Goal: Task Accomplishment & Management: Complete application form

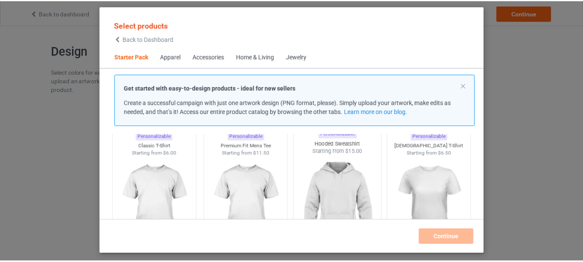
scroll to position [54, 0]
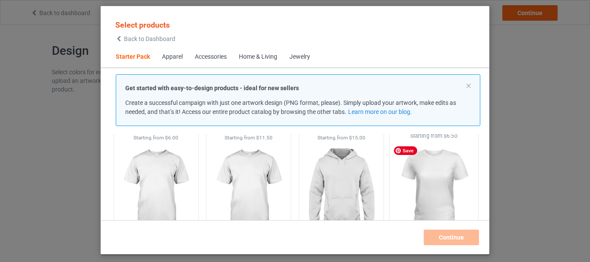
click at [438, 172] on img at bounding box center [433, 190] width 81 height 101
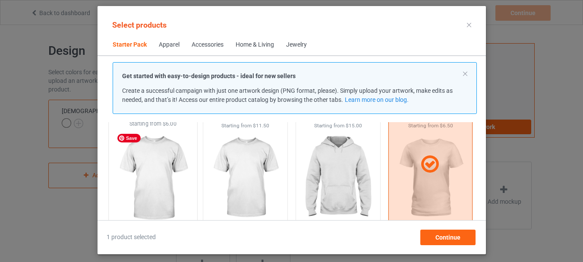
click at [153, 187] on img at bounding box center [152, 178] width 81 height 101
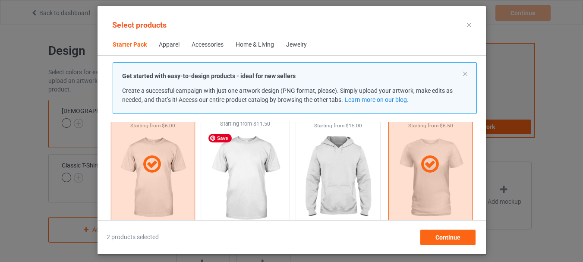
click at [234, 187] on img at bounding box center [245, 178] width 81 height 101
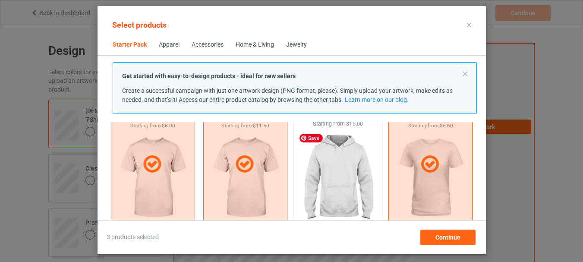
click at [356, 171] on img at bounding box center [338, 178] width 81 height 101
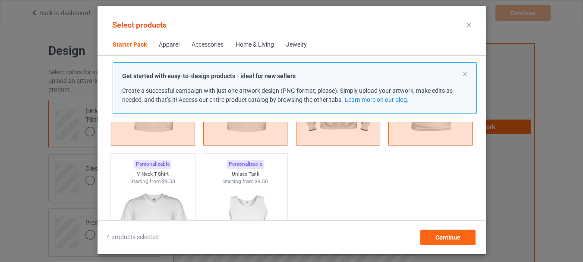
scroll to position [227, 0]
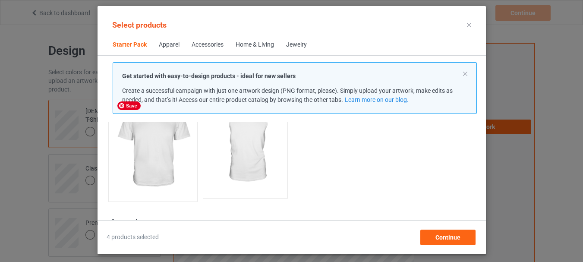
click at [141, 151] on img at bounding box center [152, 145] width 81 height 101
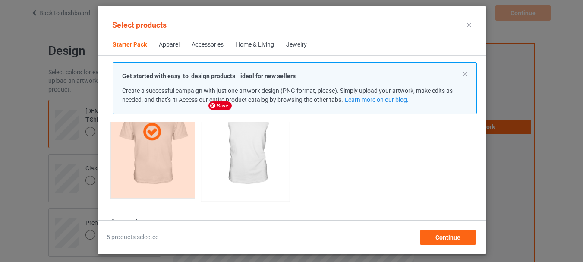
click at [234, 167] on img at bounding box center [245, 145] width 81 height 101
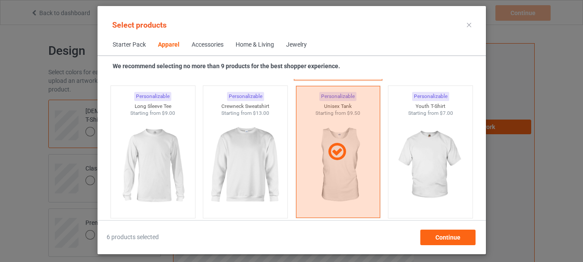
scroll to position [616, 0]
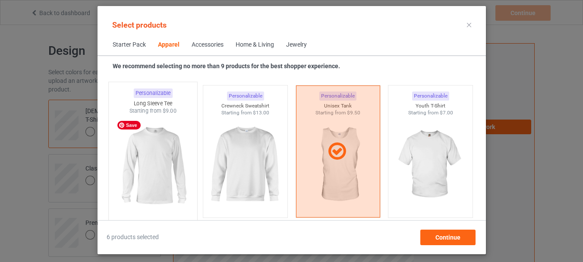
click at [176, 174] on img at bounding box center [152, 165] width 81 height 101
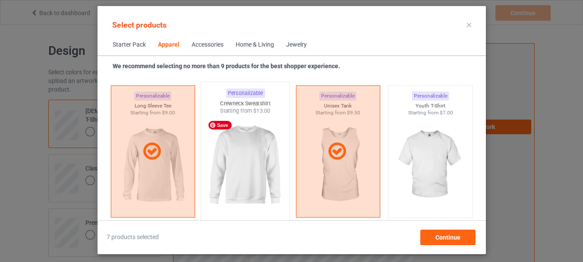
click at [270, 169] on img at bounding box center [245, 165] width 81 height 101
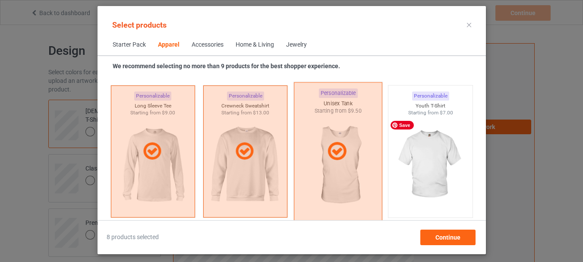
drag, startPoint x: 429, startPoint y: 151, endPoint x: 311, endPoint y: 170, distance: 119.4
click at [429, 152] on img at bounding box center [430, 165] width 77 height 97
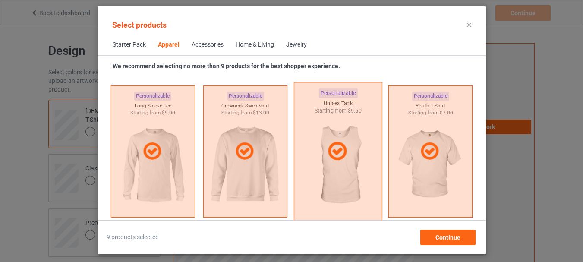
scroll to position [745, 0]
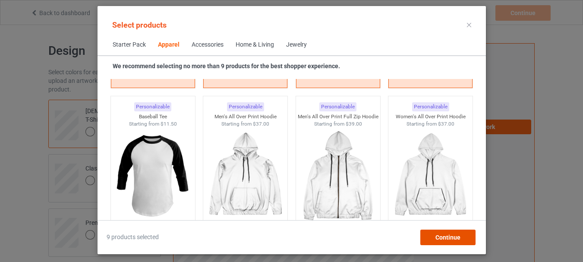
click at [460, 236] on span "Continue" at bounding box center [447, 237] width 25 height 7
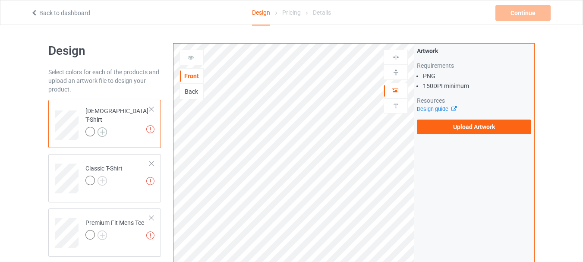
click at [105, 127] on img at bounding box center [103, 132] width 10 height 10
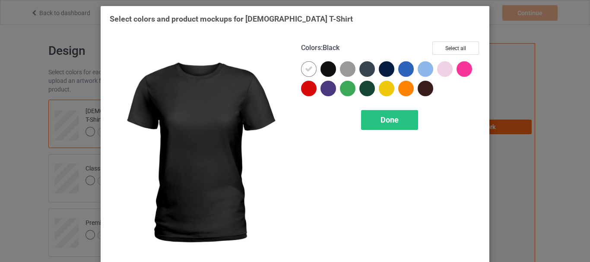
click at [324, 67] on div at bounding box center [328, 69] width 16 height 16
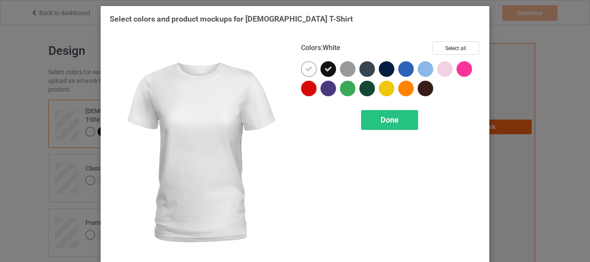
click at [306, 66] on icon at bounding box center [309, 69] width 8 height 8
click at [455, 50] on button "Select all" at bounding box center [455, 47] width 47 height 13
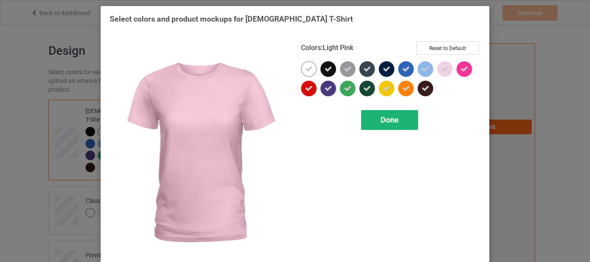
click at [387, 125] on div "Done" at bounding box center [389, 120] width 57 height 20
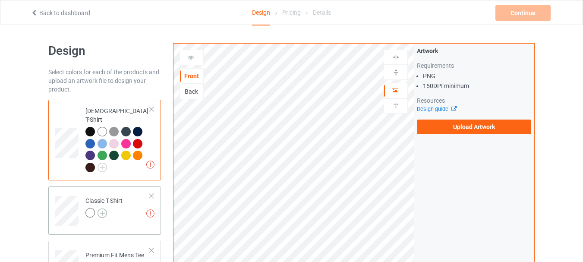
click at [101, 209] on img at bounding box center [103, 214] width 10 height 10
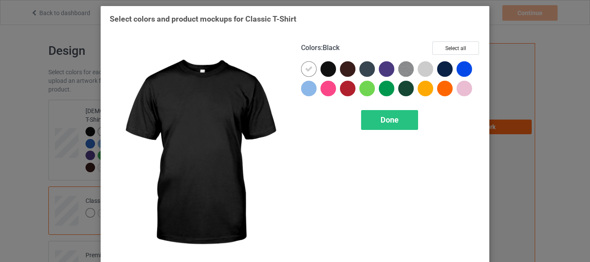
click at [328, 68] on div at bounding box center [328, 69] width 16 height 16
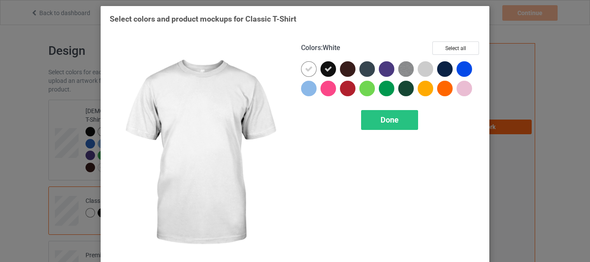
click at [309, 70] on icon at bounding box center [309, 69] width 8 height 8
click at [447, 48] on button "Select all" at bounding box center [455, 47] width 47 height 13
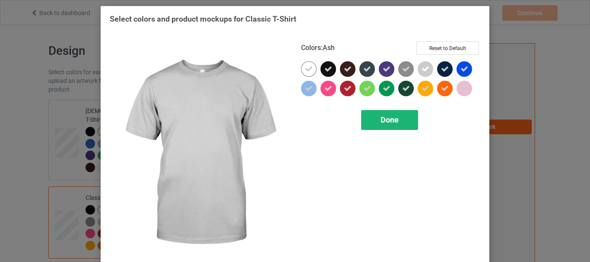
click at [395, 121] on span "Done" at bounding box center [390, 119] width 18 height 9
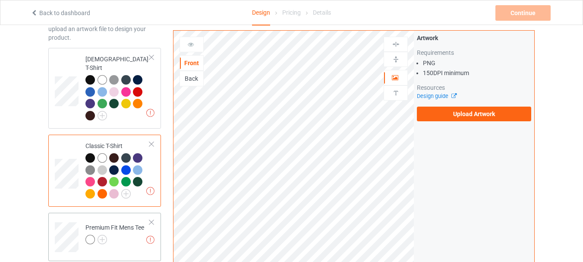
scroll to position [130, 0]
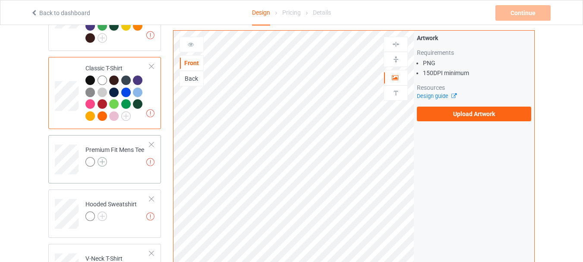
click at [103, 157] on img at bounding box center [103, 162] width 10 height 10
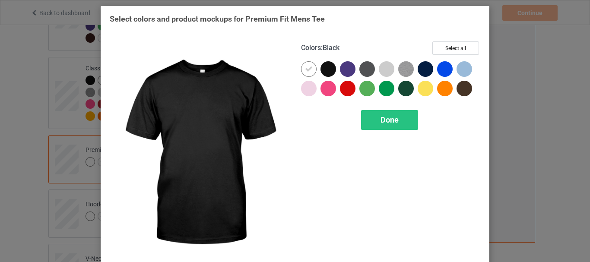
click at [323, 69] on div at bounding box center [328, 69] width 16 height 16
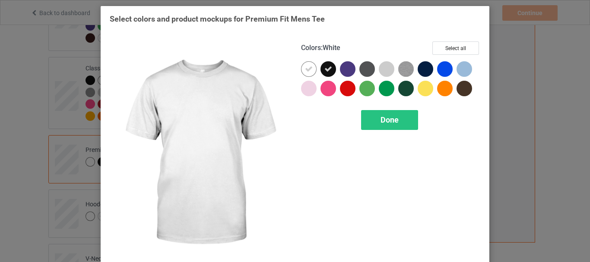
click at [305, 71] on icon at bounding box center [309, 69] width 8 height 8
click at [457, 48] on button "Select all" at bounding box center [455, 47] width 47 height 13
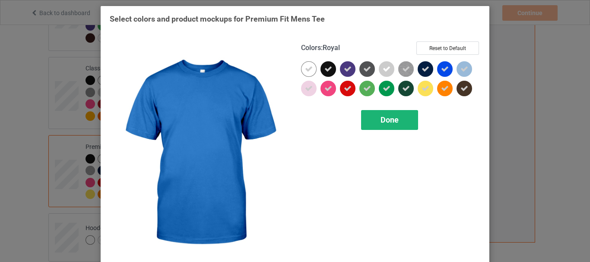
click at [389, 126] on div "Done" at bounding box center [389, 120] width 57 height 20
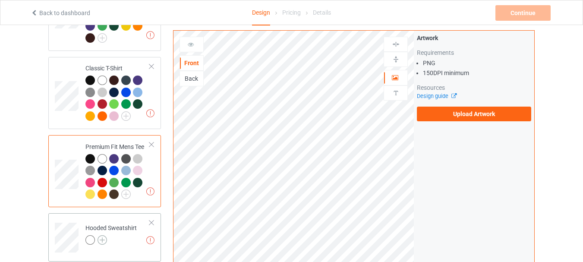
click at [101, 235] on img at bounding box center [103, 240] width 10 height 10
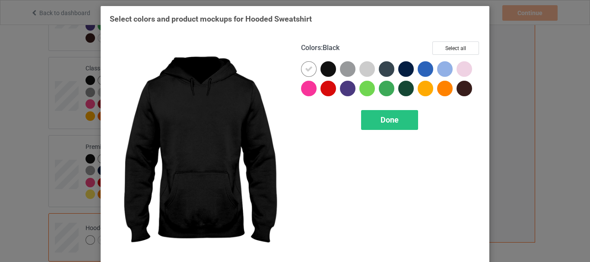
click at [324, 70] on div at bounding box center [328, 69] width 16 height 16
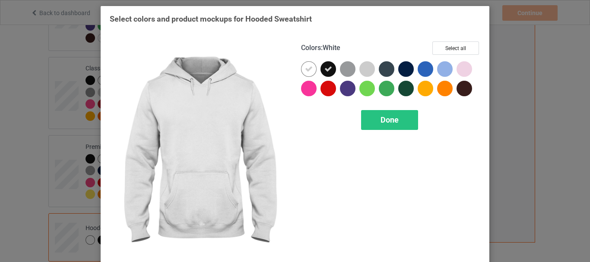
click at [306, 73] on icon at bounding box center [309, 69] width 8 height 8
click at [442, 47] on button "Select all" at bounding box center [455, 47] width 47 height 13
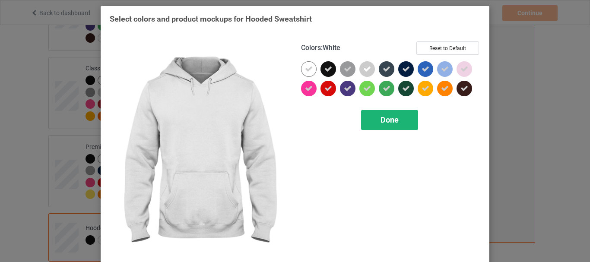
click at [389, 115] on span "Done" at bounding box center [390, 119] width 18 height 9
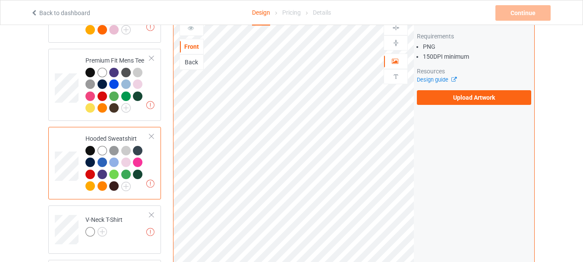
scroll to position [302, 0]
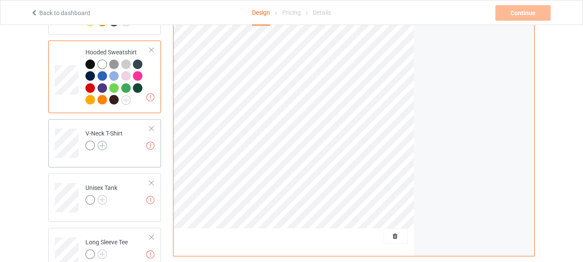
click at [105, 141] on img at bounding box center [103, 146] width 10 height 10
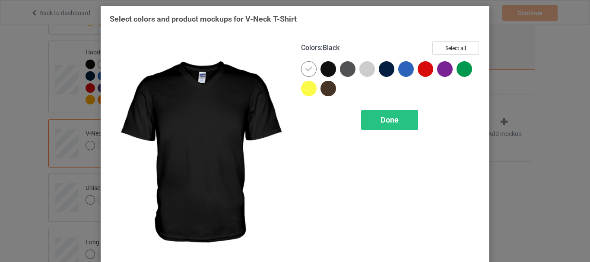
click at [320, 71] on div at bounding box center [328, 69] width 16 height 16
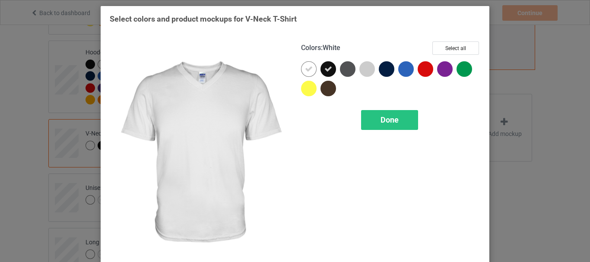
click at [301, 71] on div at bounding box center [309, 69] width 16 height 16
click at [432, 49] on button "Select all" at bounding box center [455, 47] width 47 height 13
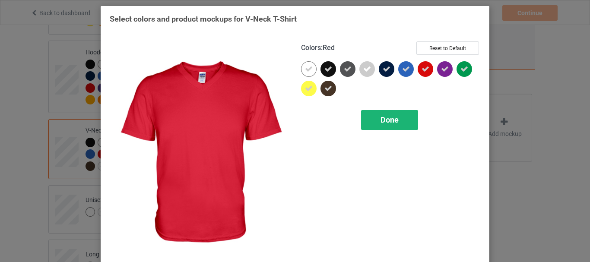
click at [389, 119] on span "Done" at bounding box center [390, 119] width 18 height 9
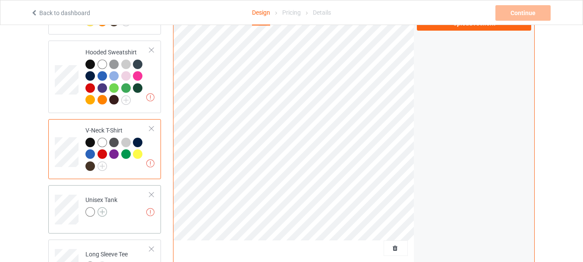
click at [106, 207] on img at bounding box center [103, 212] width 10 height 10
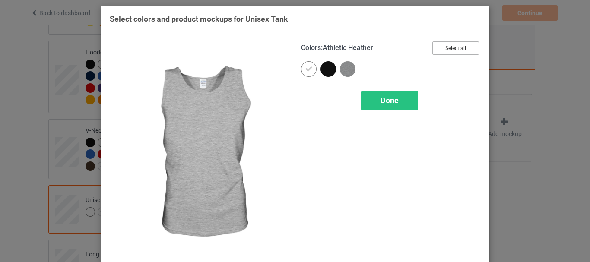
click at [434, 51] on button "Select all" at bounding box center [455, 47] width 47 height 13
click at [381, 105] on span "Done" at bounding box center [390, 100] width 18 height 9
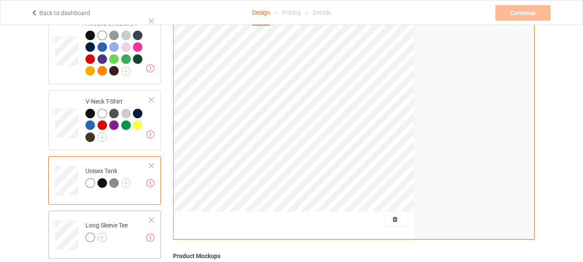
scroll to position [389, 0]
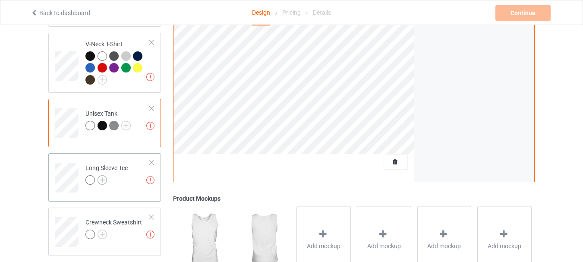
click at [105, 175] on img at bounding box center [103, 180] width 10 height 10
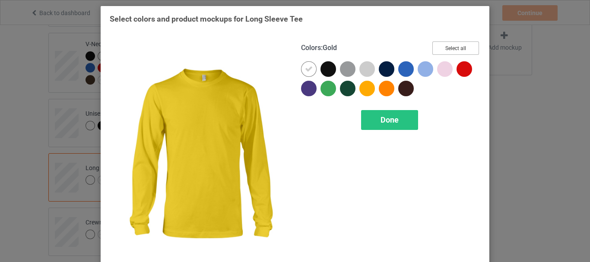
click at [440, 45] on button "Select all" at bounding box center [455, 47] width 47 height 13
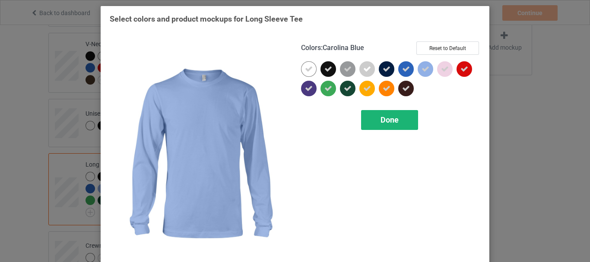
click at [381, 117] on span "Done" at bounding box center [390, 119] width 18 height 9
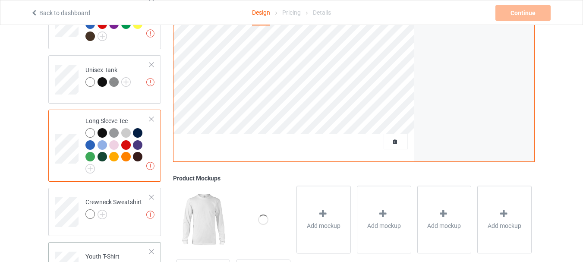
scroll to position [514, 0]
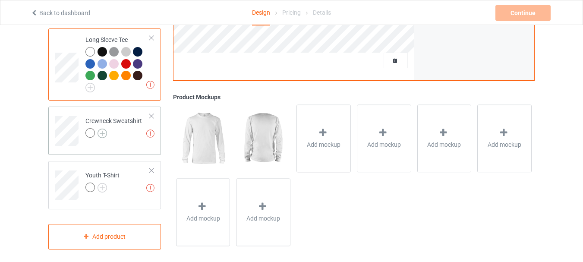
click at [102, 129] on img at bounding box center [103, 134] width 10 height 10
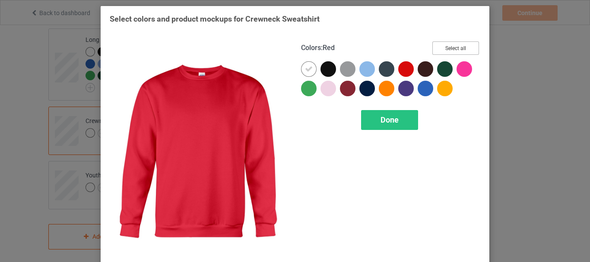
click at [436, 50] on button "Select all" at bounding box center [455, 47] width 47 height 13
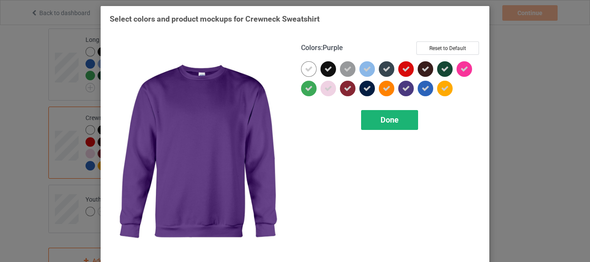
click at [387, 121] on span "Done" at bounding box center [390, 119] width 18 height 9
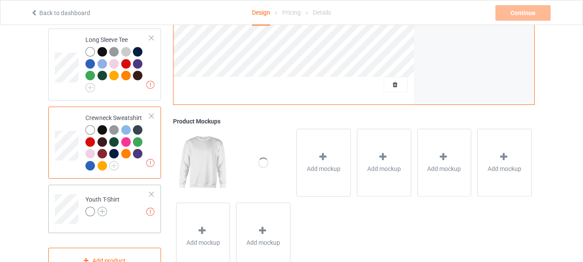
click at [101, 207] on img at bounding box center [103, 212] width 10 height 10
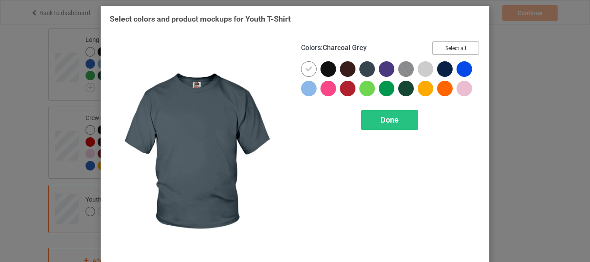
drag, startPoint x: 446, startPoint y: 48, endPoint x: 388, endPoint y: 108, distance: 82.8
click at [446, 48] on button "Select all" at bounding box center [455, 47] width 47 height 13
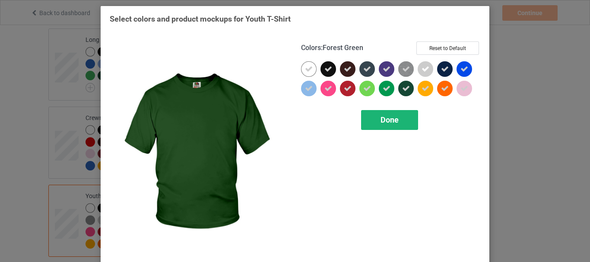
click at [383, 119] on span "Done" at bounding box center [390, 119] width 18 height 9
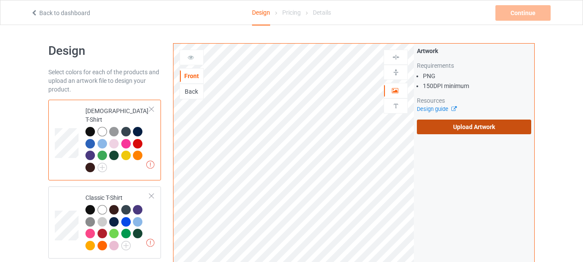
click at [459, 127] on label "Upload Artwork" at bounding box center [474, 127] width 114 height 15
click at [0, 0] on input "Upload Artwork" at bounding box center [0, 0] width 0 height 0
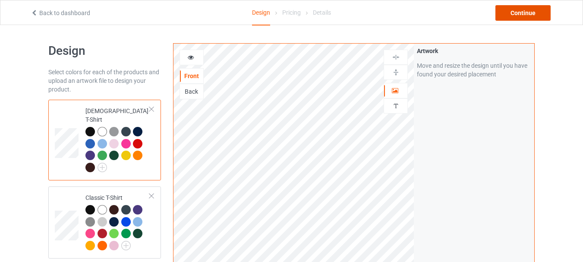
click at [514, 13] on div "Continue" at bounding box center [523, 13] width 55 height 16
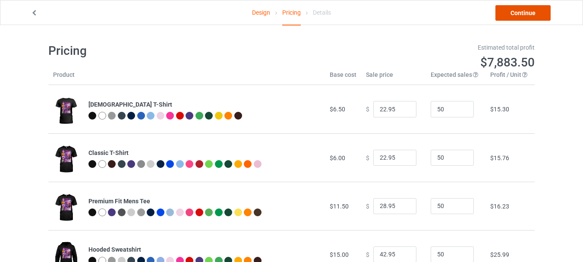
click at [516, 10] on link "Continue" at bounding box center [523, 13] width 55 height 16
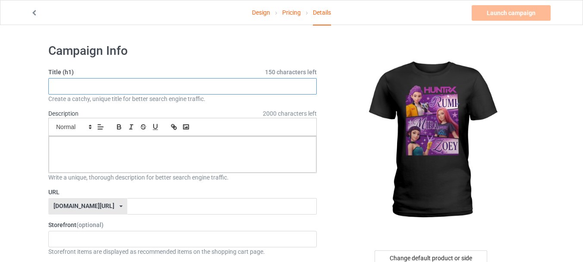
click at [138, 84] on input "text" at bounding box center [182, 86] width 269 height 16
paste input "K-Pop Fantasy Hunter T-shirt"
type input "K-Pop Fantasy Hunter T-shirt"
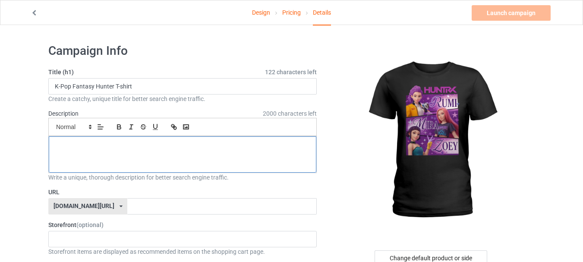
click at [164, 155] on div at bounding box center [183, 154] width 268 height 36
